Goal: Find specific fact: Find specific fact

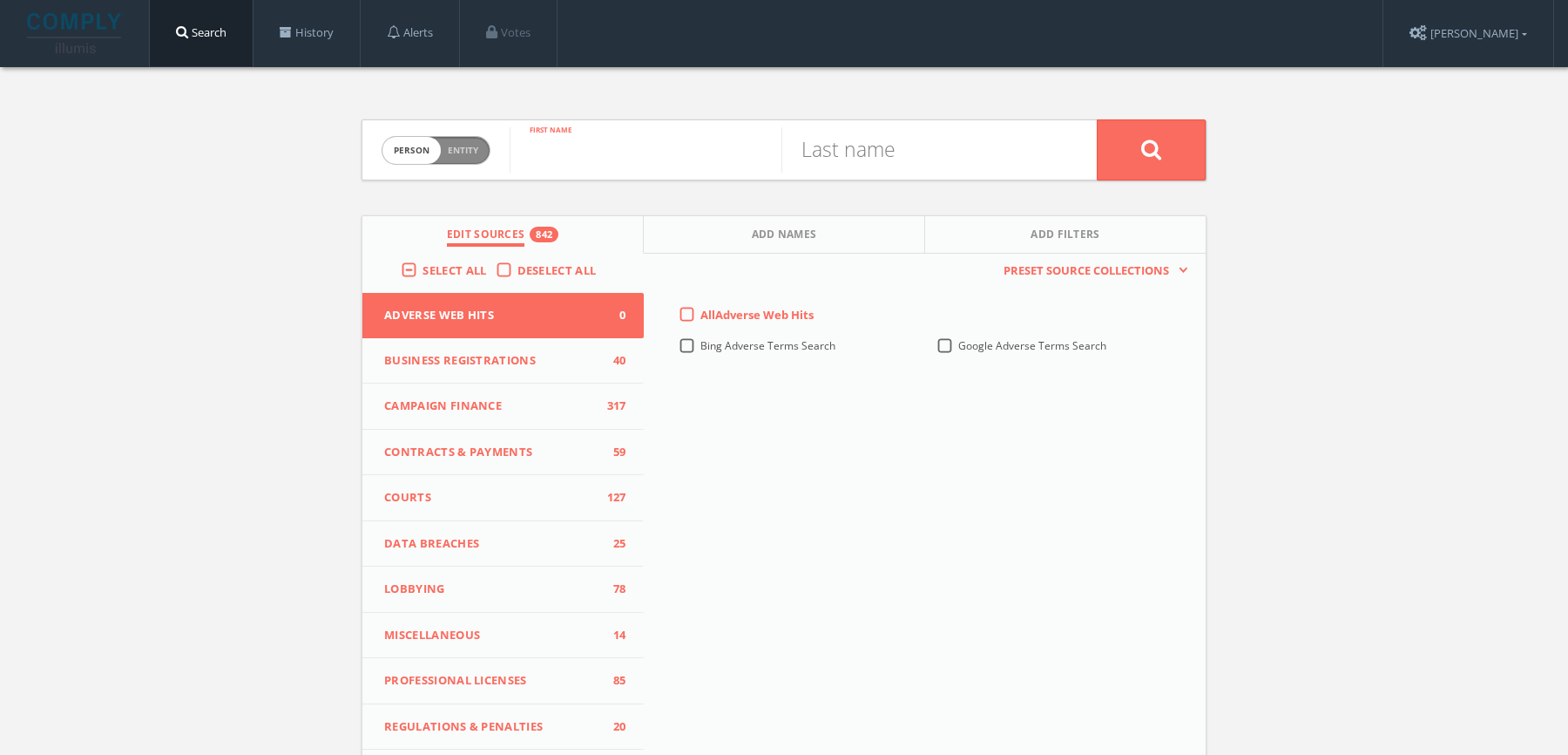
click at [564, 161] on input "text" at bounding box center [646, 150] width 272 height 45
paste input "[PERSON_NAME]"
click at [619, 148] on input "[PERSON_NAME]" at bounding box center [646, 150] width 272 height 45
paste input "[PERSON_NAME]"
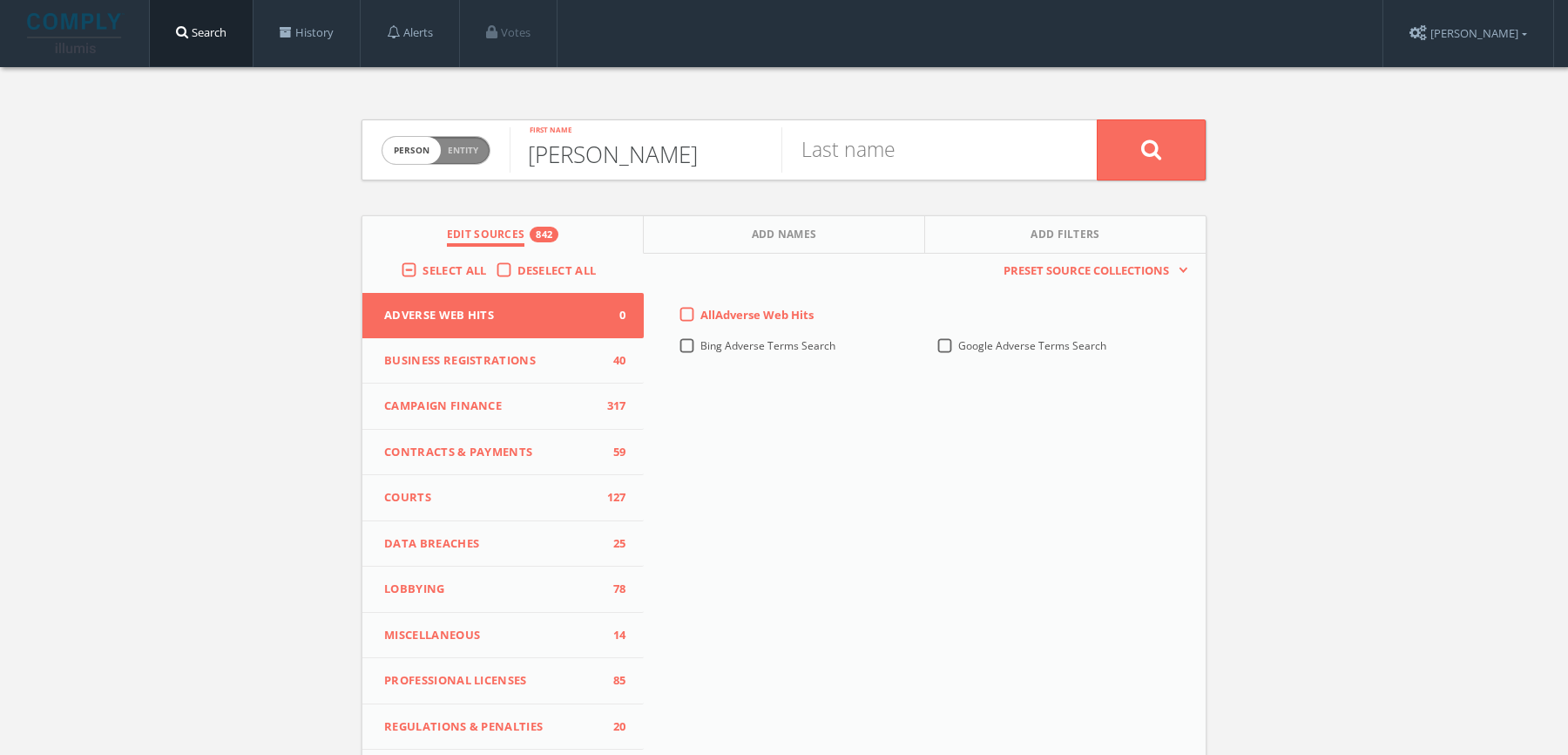
type input "[PERSON_NAME]"
click at [985, 148] on input "text" at bounding box center [918, 150] width 272 height 45
paste input "LAURET"
type input "LAURET"
click at [660, 136] on input "[PERSON_NAME]" at bounding box center [646, 150] width 272 height 45
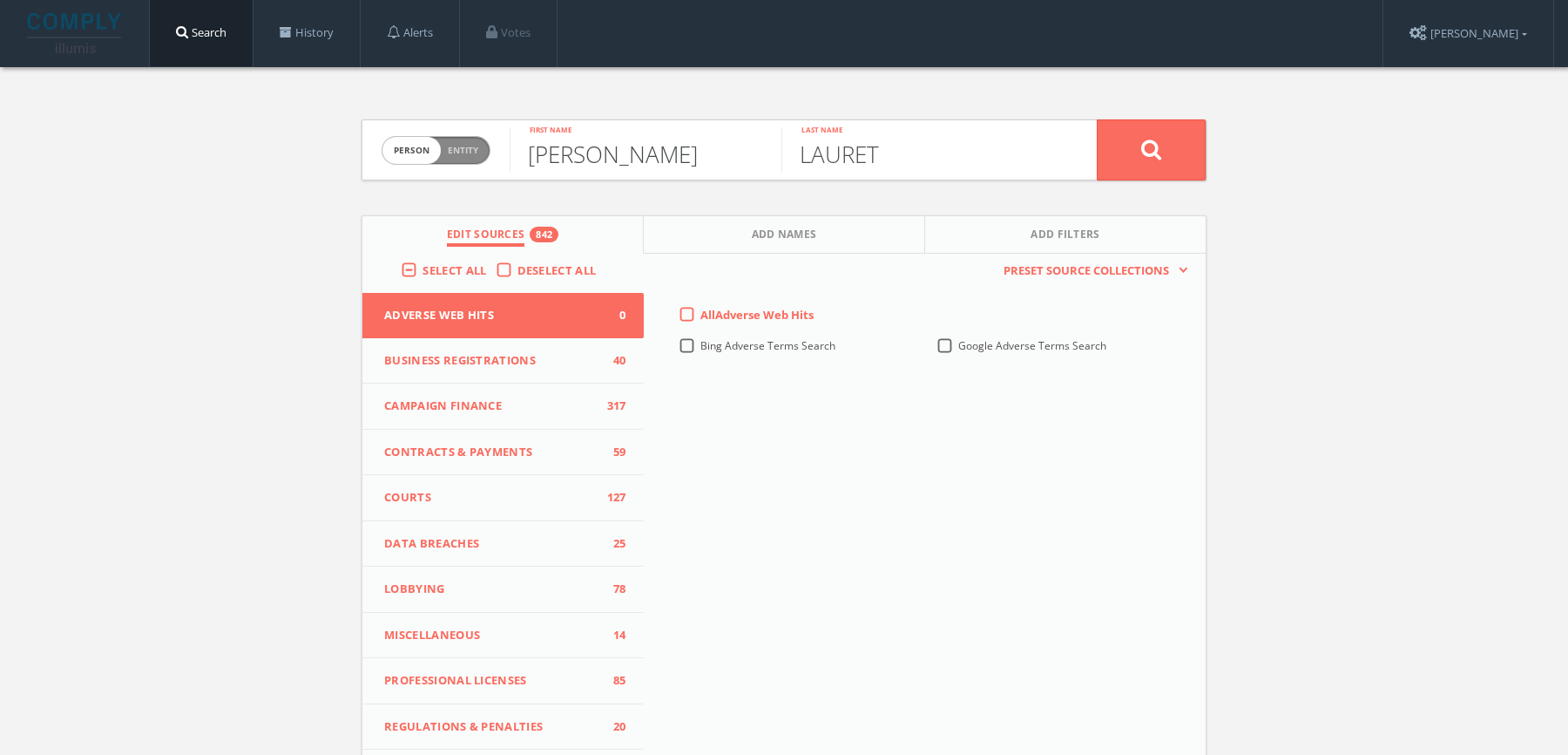
click at [662, 154] on input "[PERSON_NAME]" at bounding box center [646, 150] width 272 height 45
type input "[PERSON_NAME]"
click at [738, 237] on button "Add Names" at bounding box center [784, 235] width 282 height 38
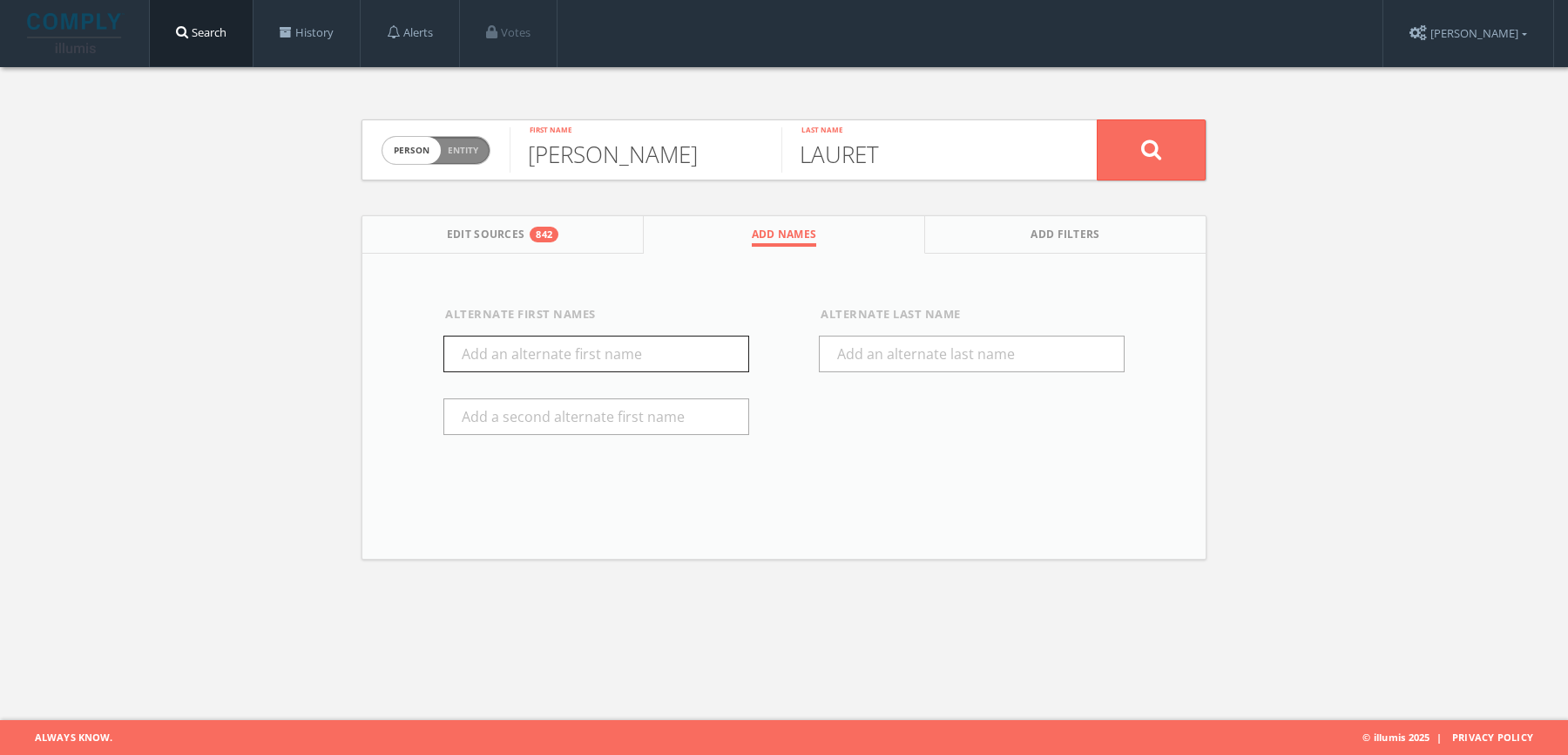
click at [671, 353] on input "text" at bounding box center [595, 354] width 306 height 37
type input "Herve"
click at [509, 221] on button "Edit Sources 842" at bounding box center [503, 235] width 282 height 38
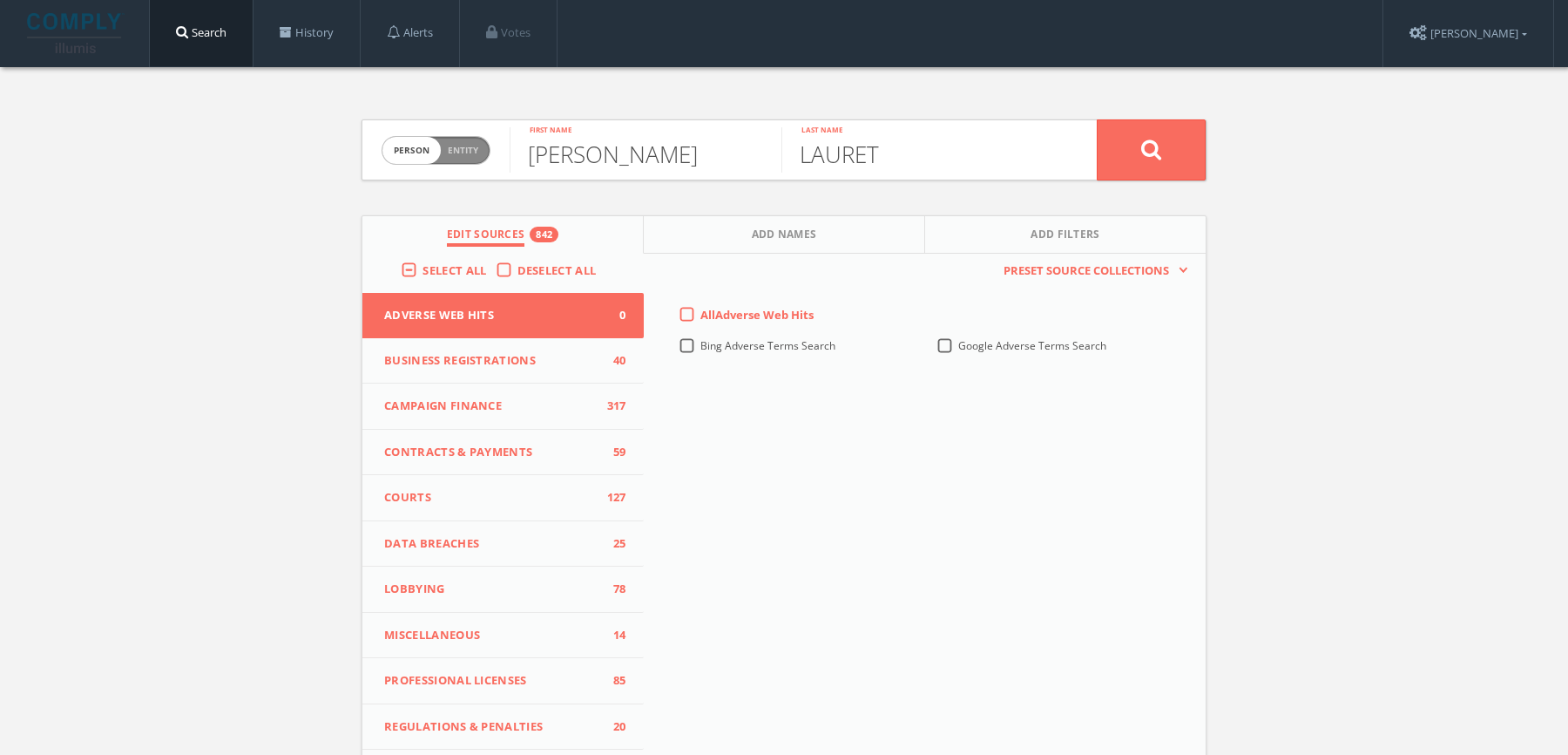
click at [455, 265] on span "Select All" at bounding box center [454, 270] width 64 height 15
click at [0, 0] on input "Select All" at bounding box center [0, 0] width 0 height 0
click at [455, 265] on span "Select All" at bounding box center [454, 270] width 64 height 15
click at [0, 0] on input "Select All" at bounding box center [0, 0] width 0 height 0
click at [1158, 175] on button at bounding box center [1150, 150] width 109 height 61
